Goal: Check status: Check status

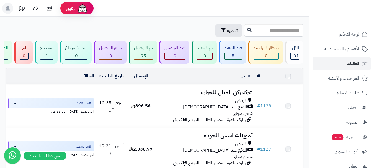
scroll to position [166, 0]
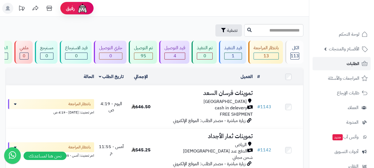
click at [342, 65] on link "الطلبات" at bounding box center [341, 63] width 58 height 13
click at [327, 68] on link "الطلبات" at bounding box center [341, 63] width 58 height 13
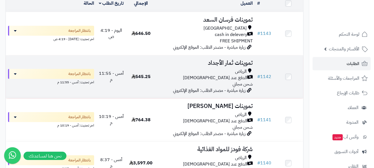
scroll to position [83, 0]
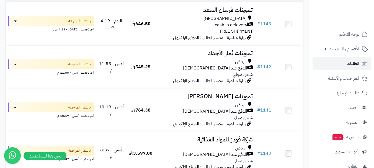
click at [343, 65] on link "الطلبات" at bounding box center [341, 63] width 58 height 13
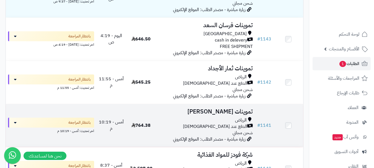
scroll to position [111, 0]
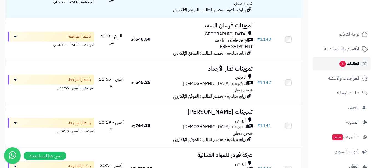
click at [324, 66] on link "الطلبات 1" at bounding box center [341, 63] width 58 height 13
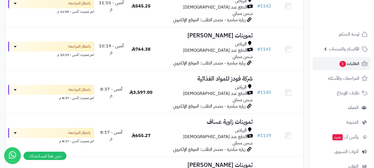
scroll to position [194, 0]
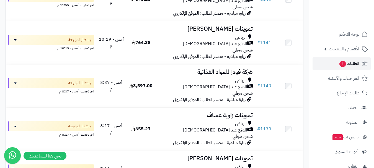
click at [352, 61] on span "الطلبات 1" at bounding box center [349, 64] width 20 height 8
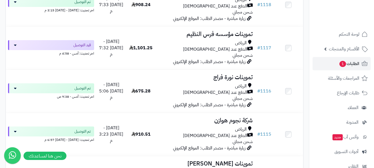
scroll to position [1024, 0]
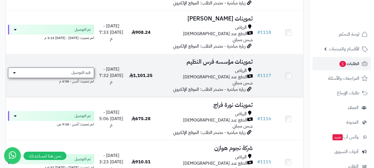
click at [69, 77] on div "قيد التوصيل" at bounding box center [51, 73] width 86 height 11
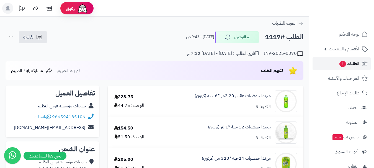
click at [322, 69] on link "الطلبات 1" at bounding box center [341, 63] width 58 height 13
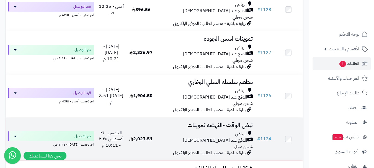
scroll to position [692, 0]
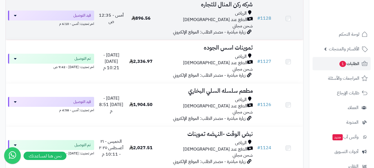
scroll to position [692, 0]
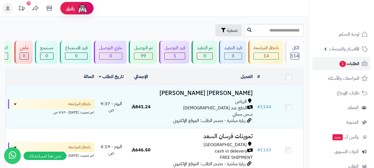
click at [339, 65] on span "الطلبات 1" at bounding box center [349, 64] width 20 height 8
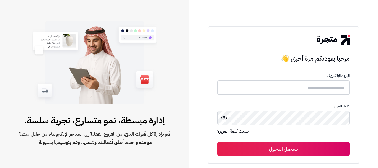
type input "**********"
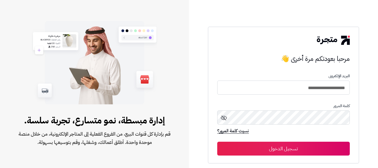
click at [295, 151] on button "تسجيل الدخول" at bounding box center [283, 149] width 132 height 14
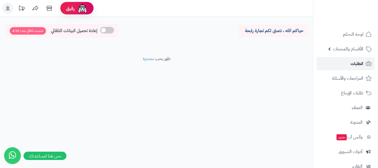
click at [353, 63] on span "الطلبات" at bounding box center [357, 64] width 13 height 8
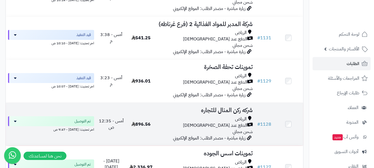
scroll to position [581, 0]
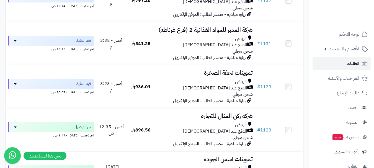
click at [353, 65] on span "الطلبات" at bounding box center [353, 64] width 13 height 8
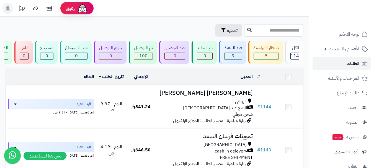
click at [353, 63] on span "الطلبات" at bounding box center [353, 64] width 13 height 8
